Goal: Browse casually: Explore the website without a specific task or goal

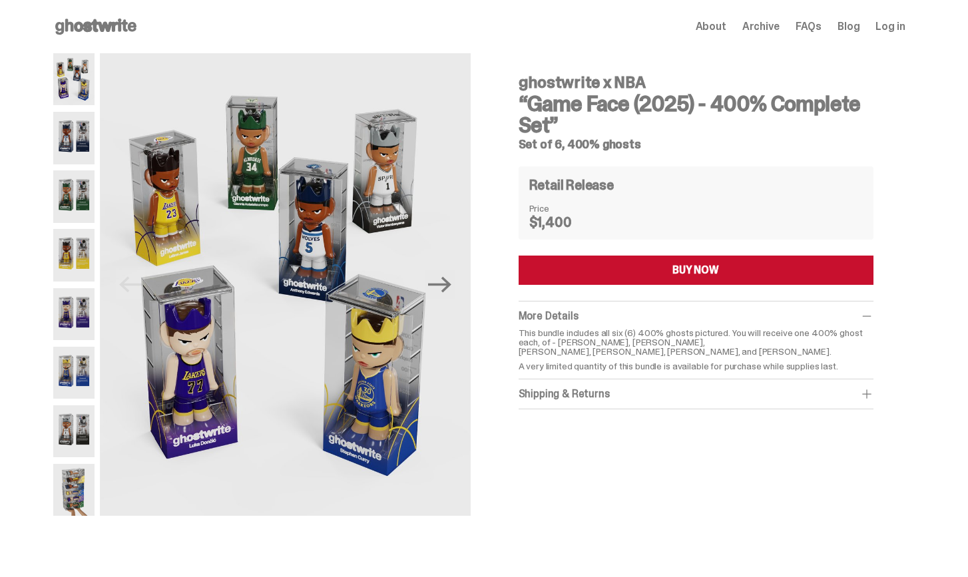
click at [78, 139] on img at bounding box center [74, 138] width 42 height 52
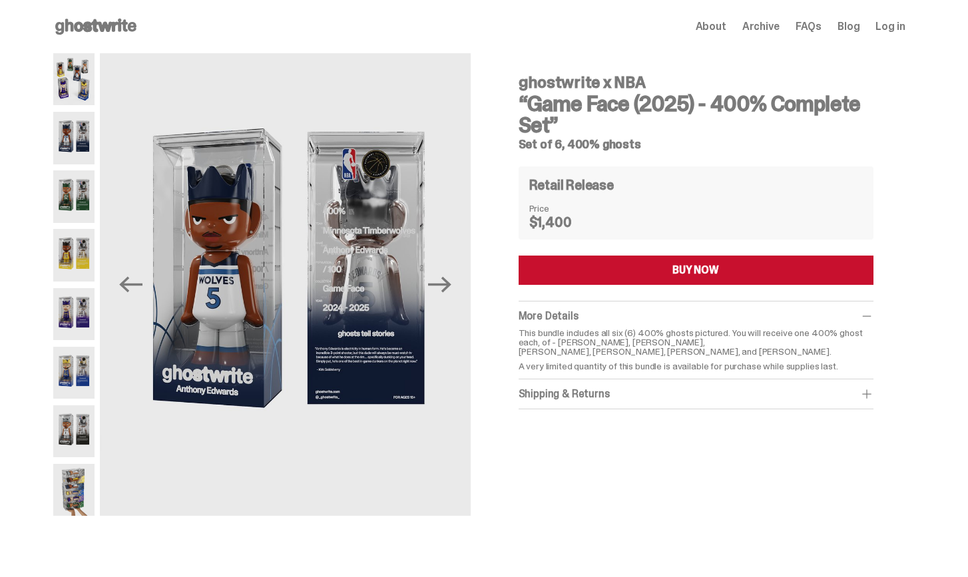
click at [75, 200] on img at bounding box center [74, 196] width 42 height 52
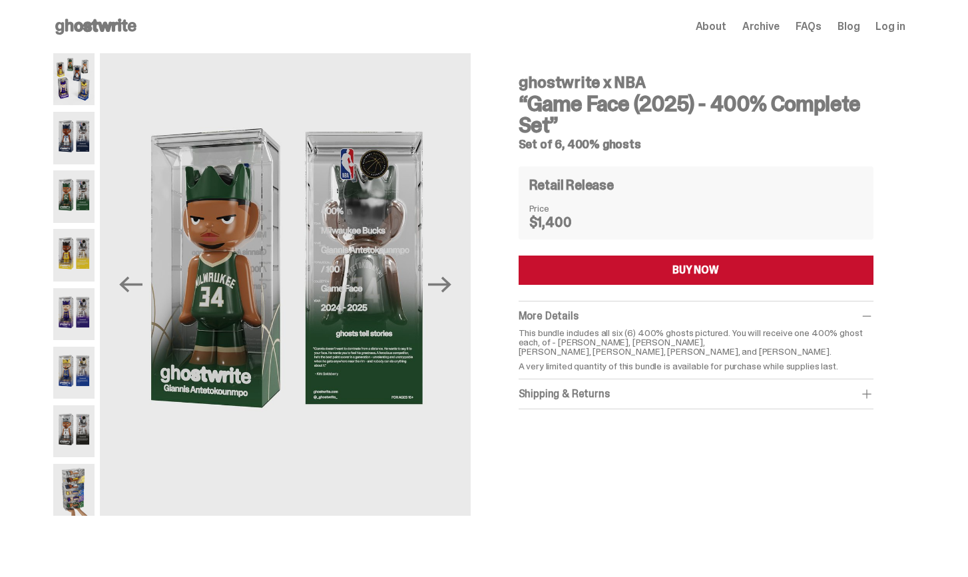
click at [76, 323] on img at bounding box center [74, 314] width 42 height 52
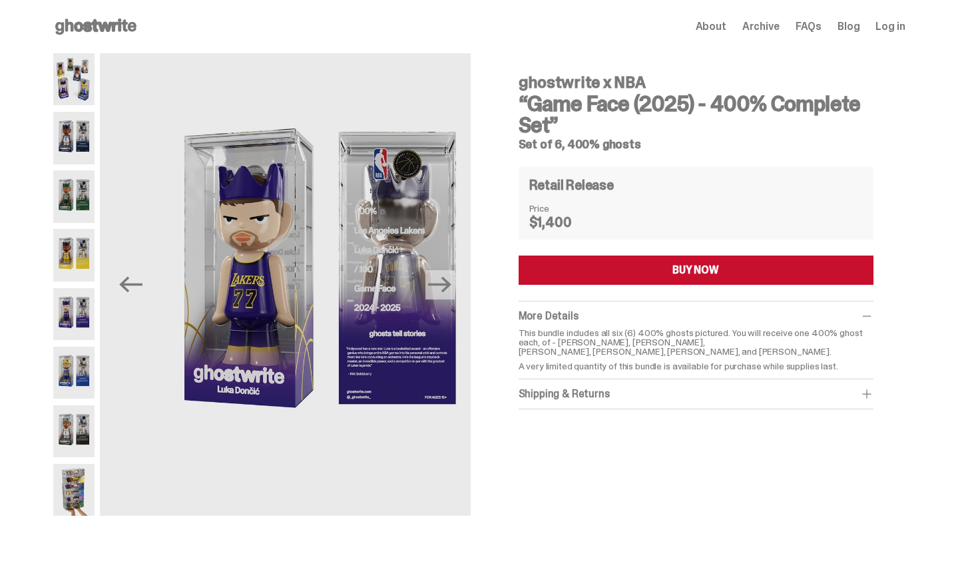
click at [85, 381] on img at bounding box center [74, 373] width 42 height 52
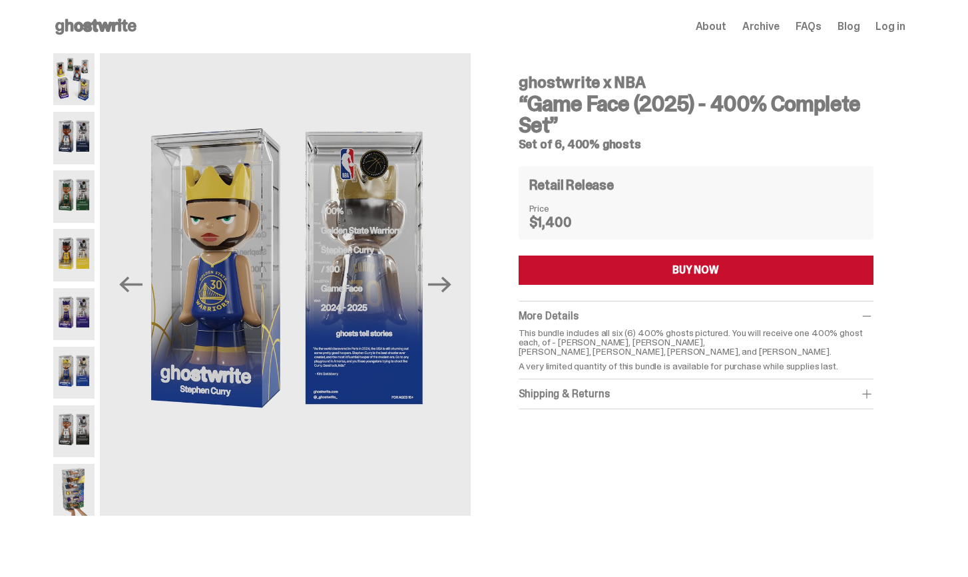
click at [83, 431] on img at bounding box center [74, 432] width 42 height 52
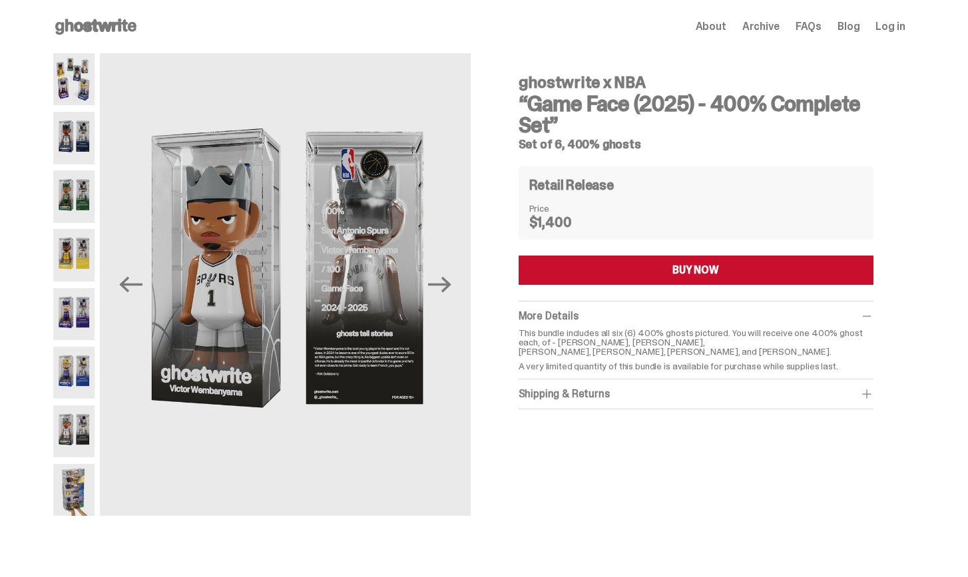
click at [84, 491] on img at bounding box center [74, 490] width 42 height 52
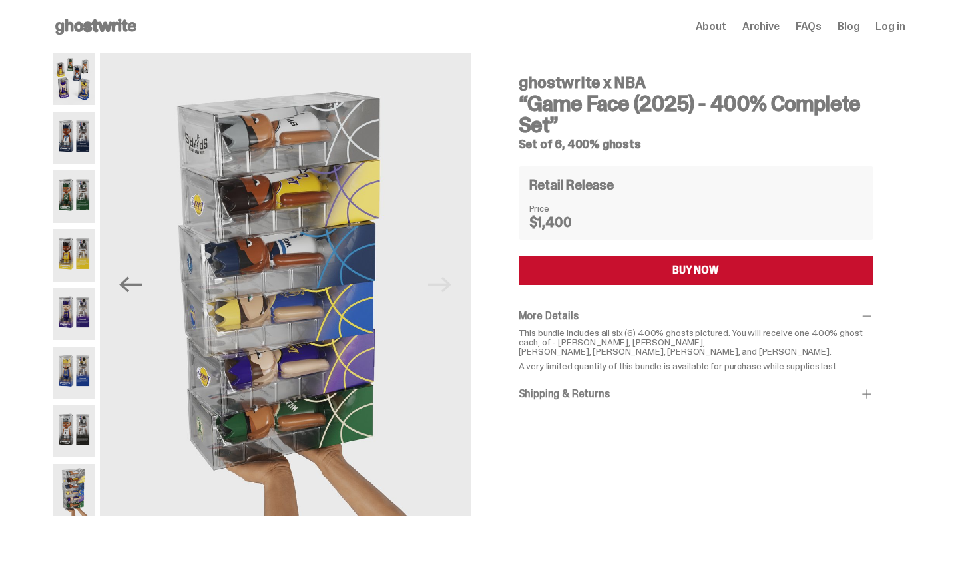
click at [85, 440] on img at bounding box center [74, 432] width 42 height 52
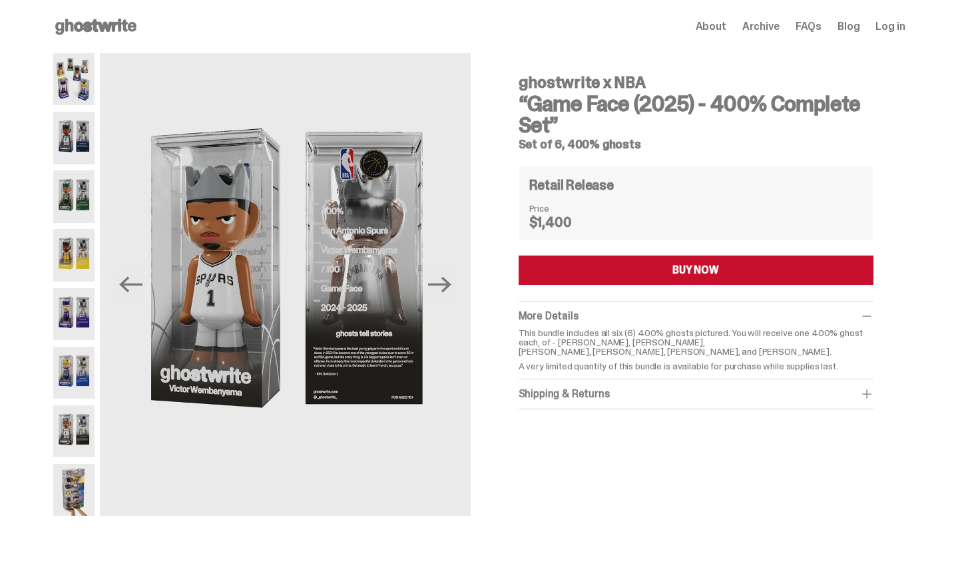
click at [85, 360] on img at bounding box center [74, 373] width 42 height 52
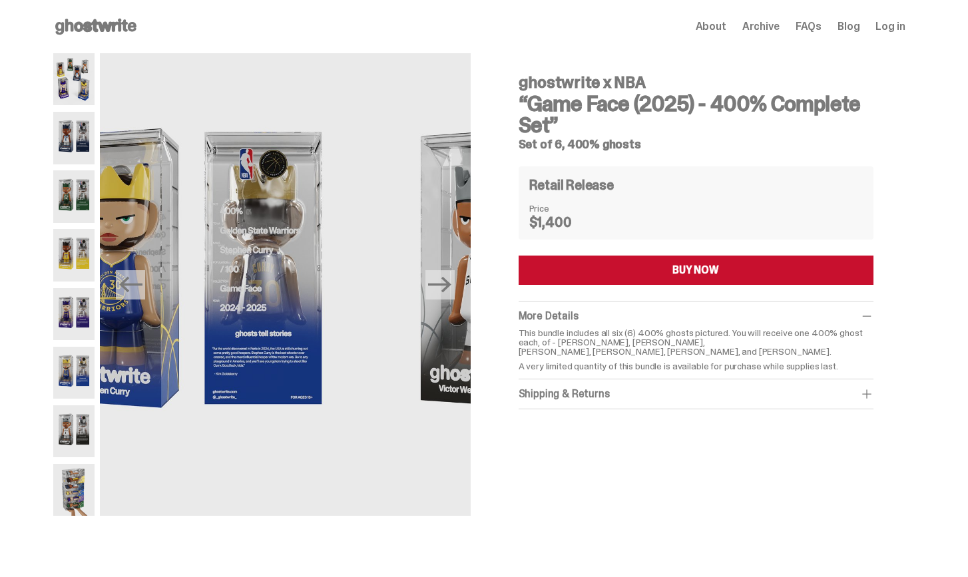
click at [79, 319] on img at bounding box center [74, 314] width 42 height 52
